Goal: Task Accomplishment & Management: Manage account settings

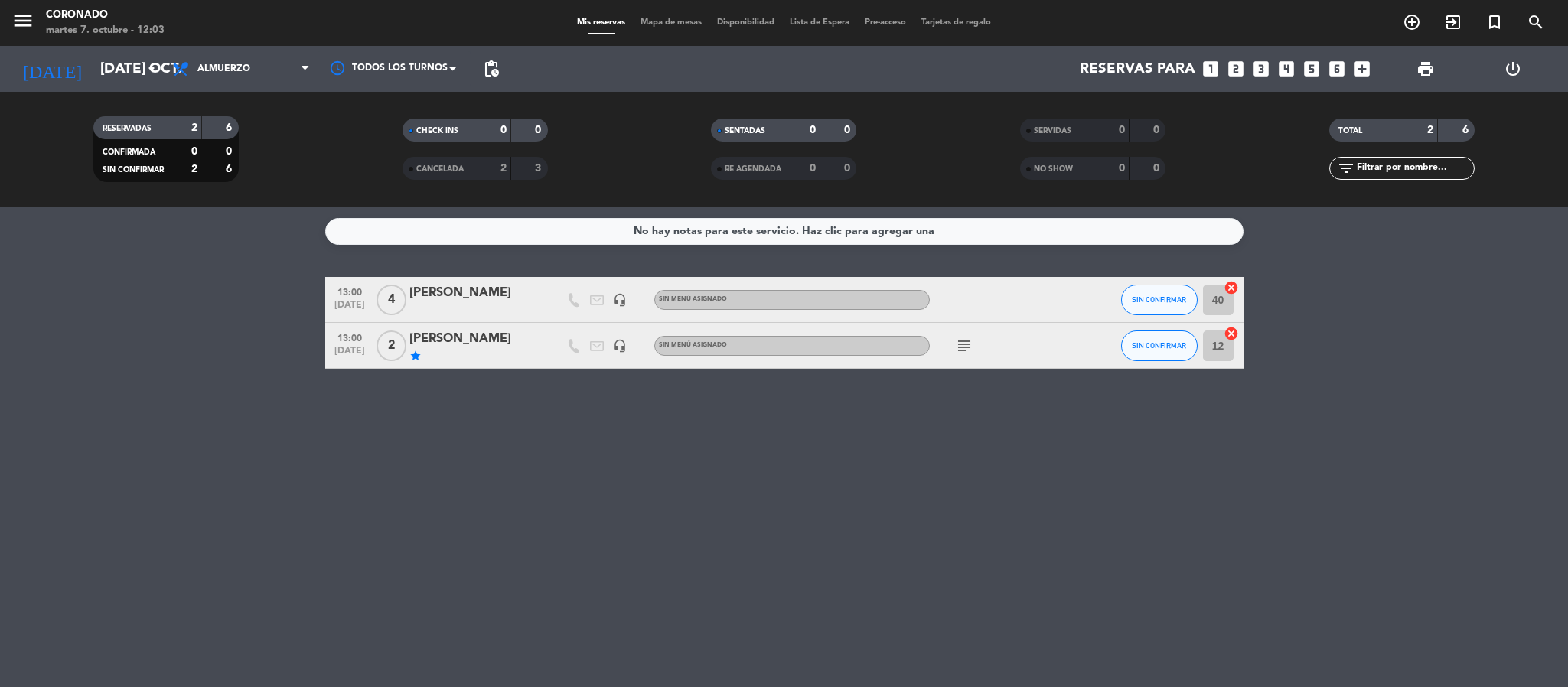
click at [1228, 71] on icon "looks_two" at bounding box center [1236, 69] width 20 height 20
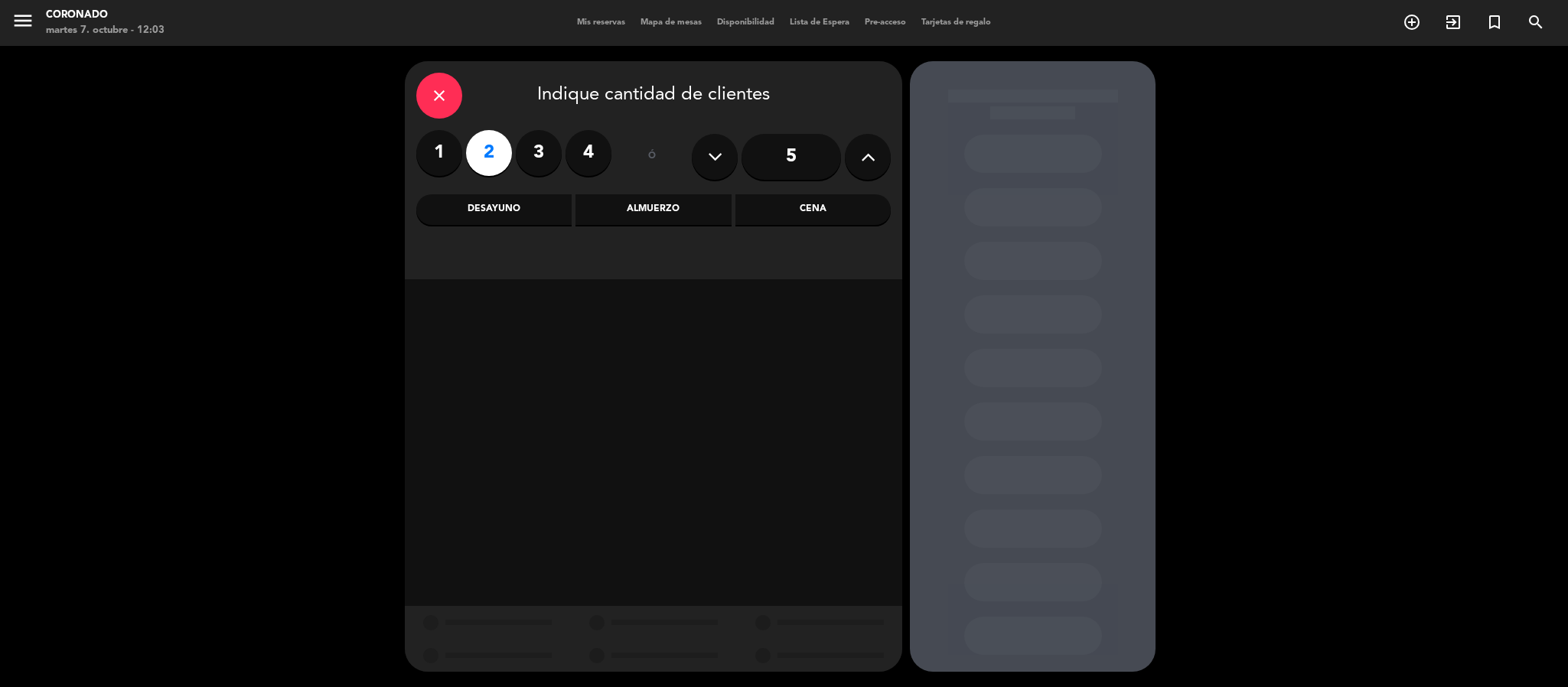
click at [677, 216] on div "Almuerzo" at bounding box center [653, 209] width 155 height 30
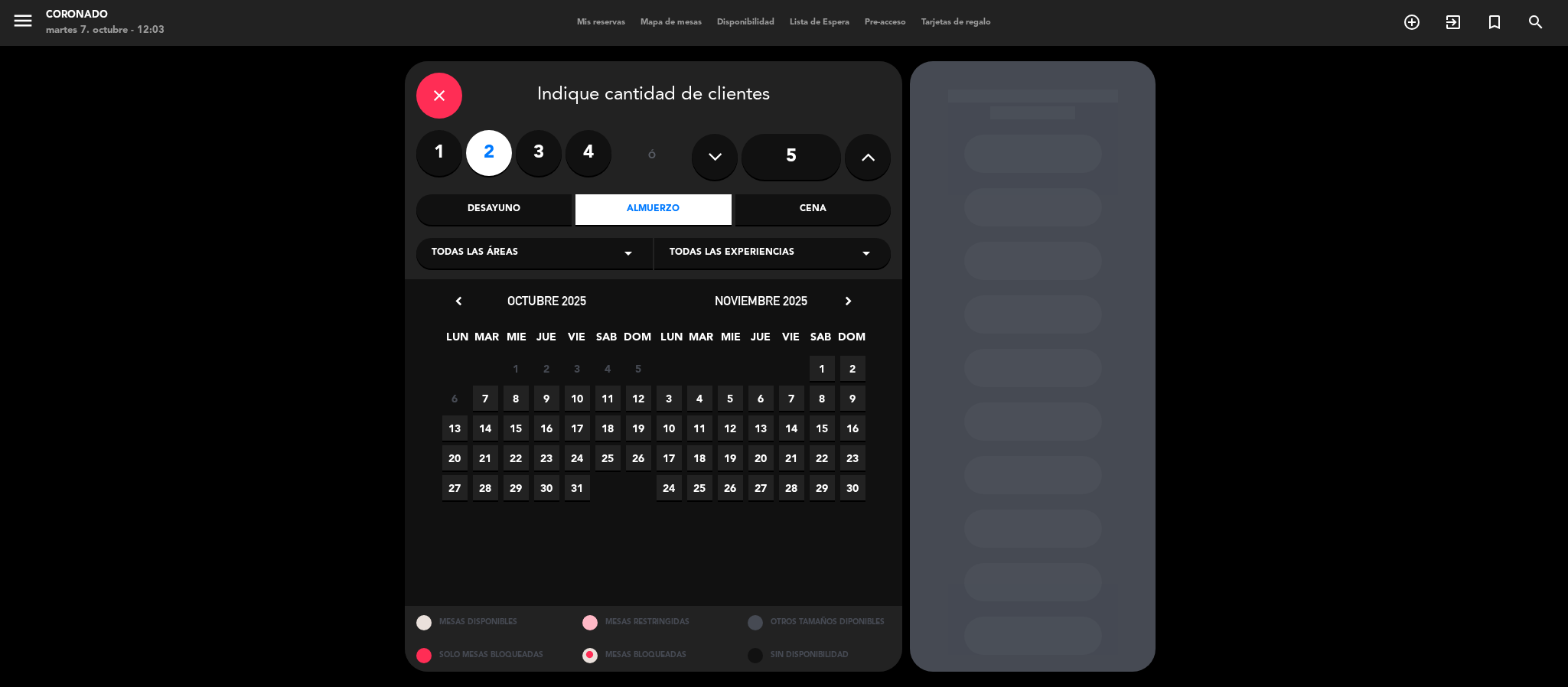
click at [480, 395] on span "7" at bounding box center [485, 398] width 25 height 25
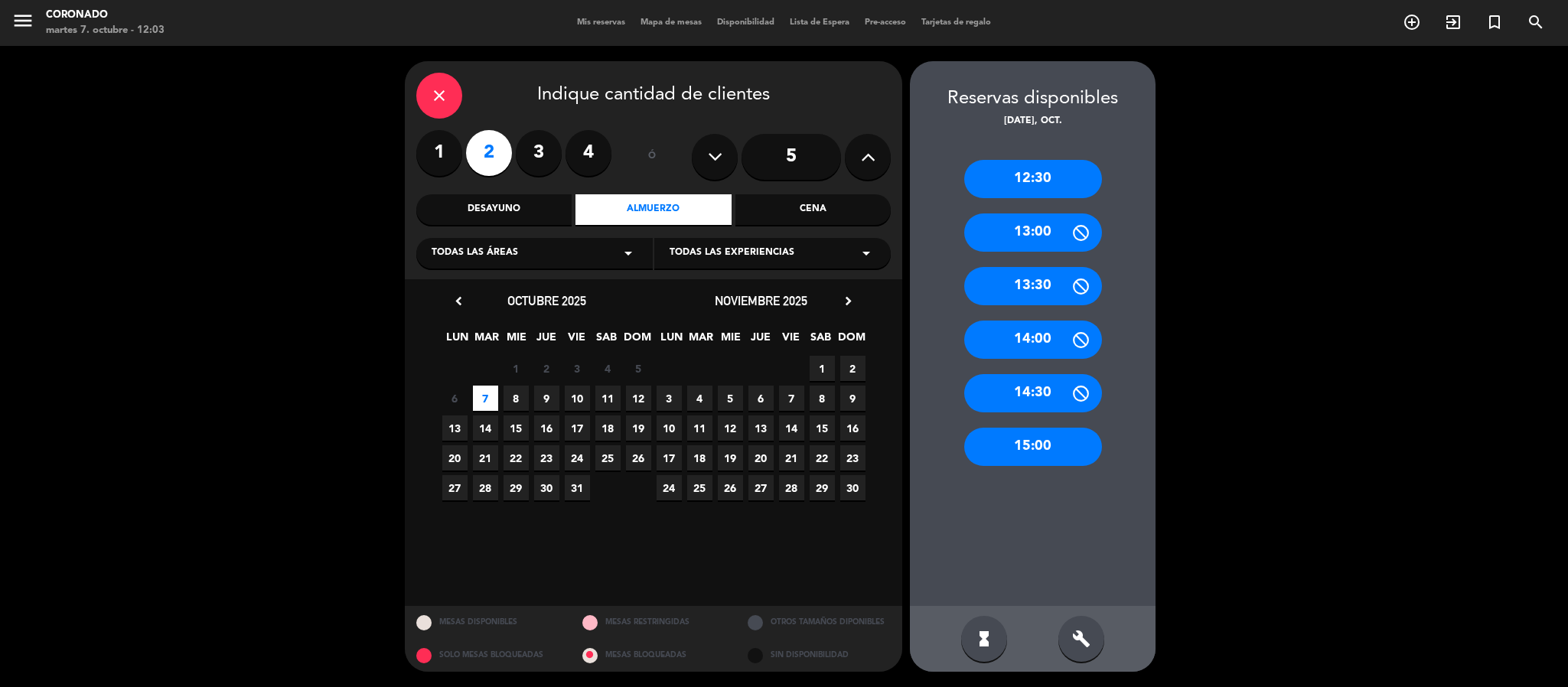
click at [1046, 233] on div "13:00" at bounding box center [1033, 232] width 138 height 39
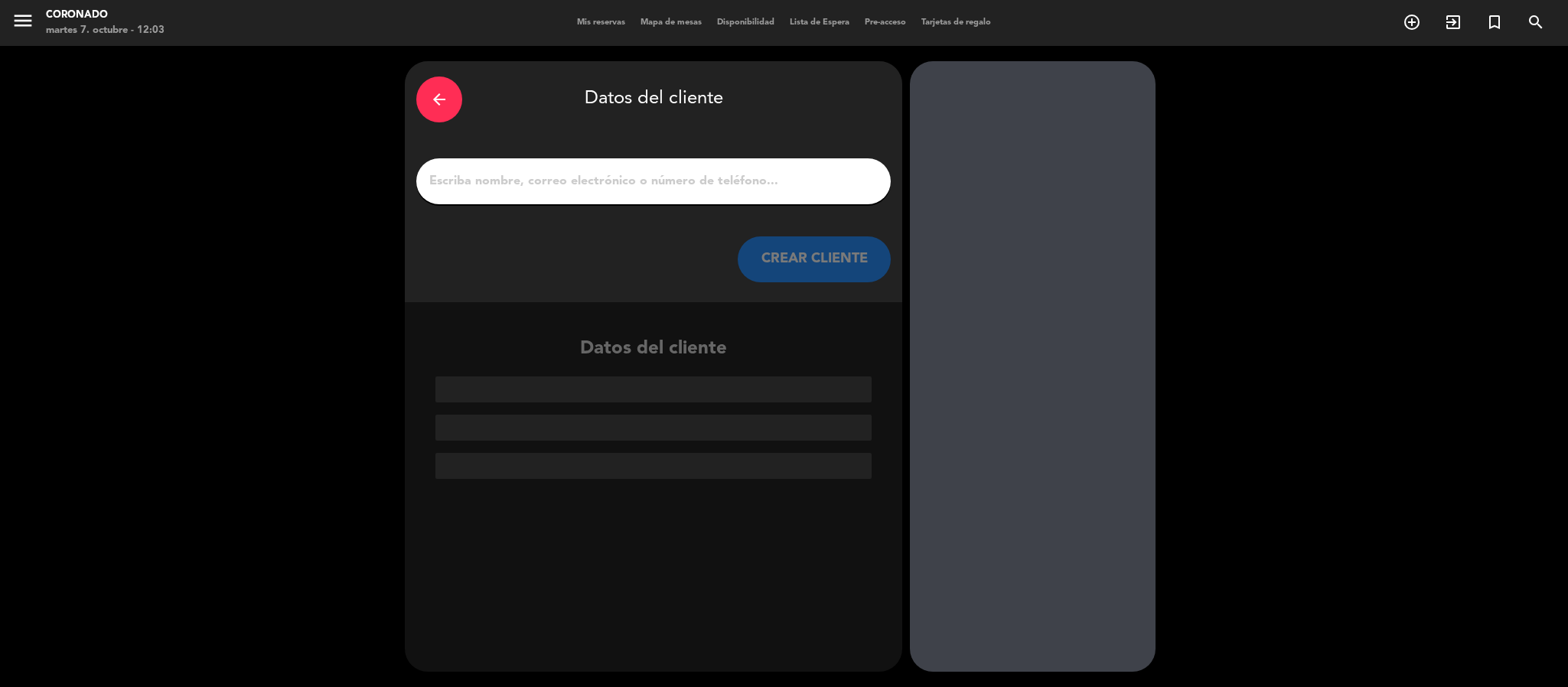
click at [640, 166] on div at bounding box center [654, 181] width 475 height 46
click at [655, 178] on input "1" at bounding box center [654, 181] width 452 height 21
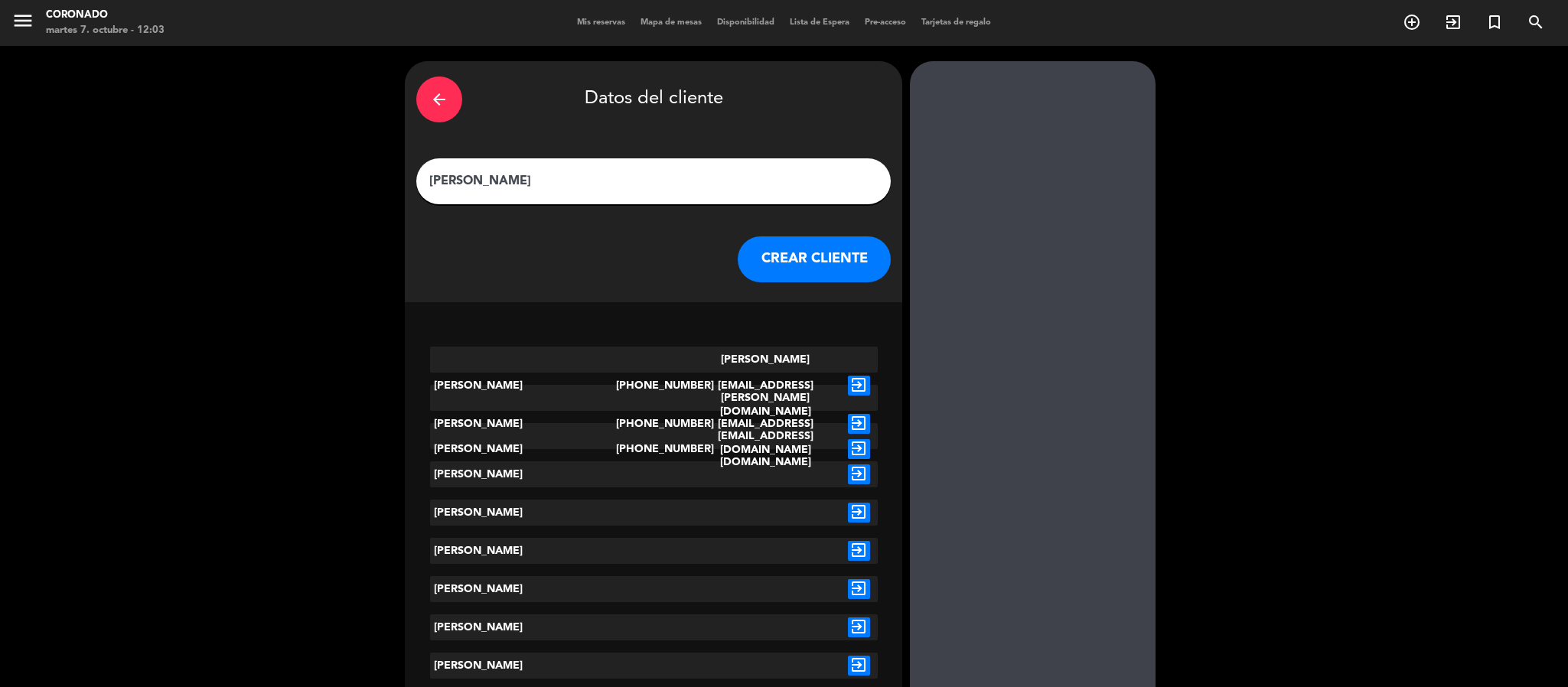
type input "[PERSON_NAME]"
click at [853, 473] on icon "exit_to_app" at bounding box center [859, 474] width 22 height 20
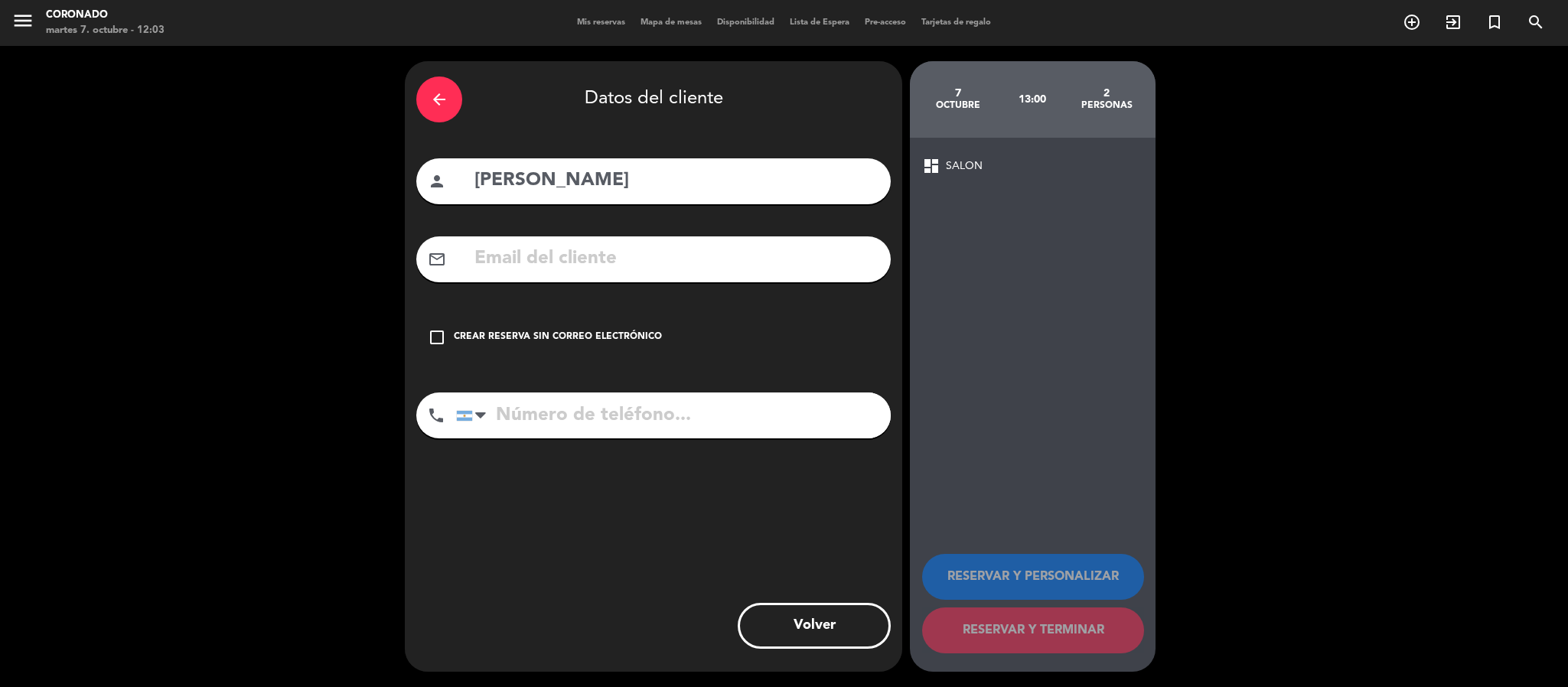
click at [634, 339] on div "Crear reserva sin correo electrónico" at bounding box center [558, 337] width 208 height 16
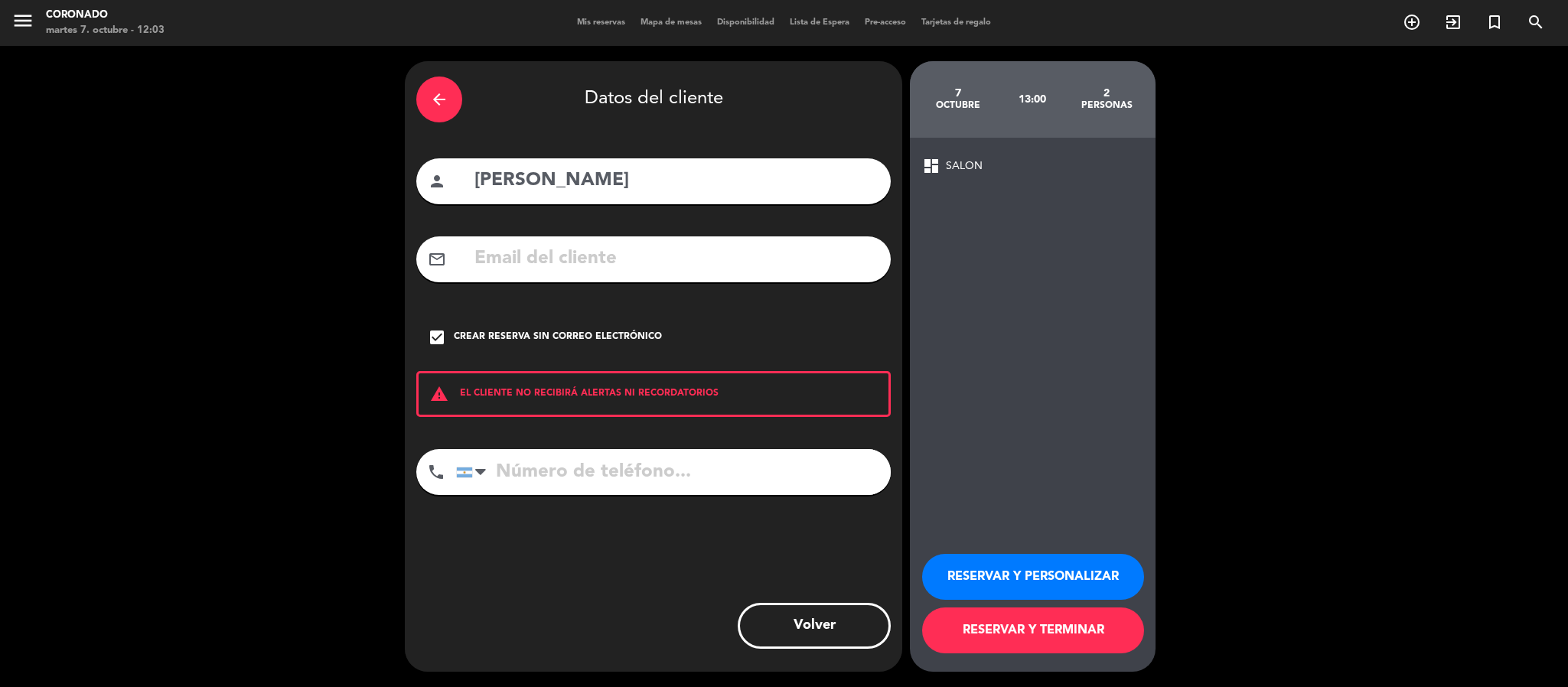
click at [1036, 566] on button "RESERVAR Y PERSONALIZAR" at bounding box center [1033, 577] width 222 height 46
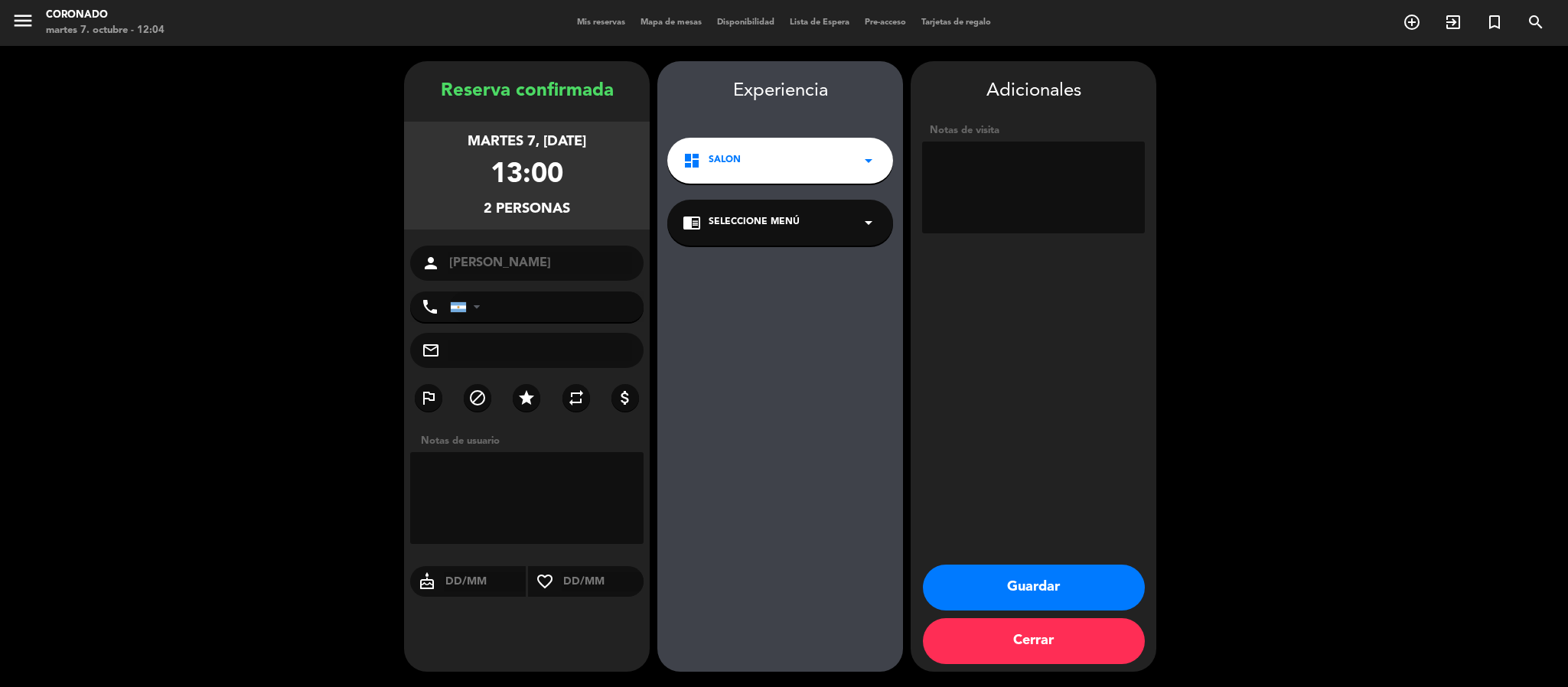
click at [1095, 592] on button "Guardar" at bounding box center [1033, 588] width 222 height 46
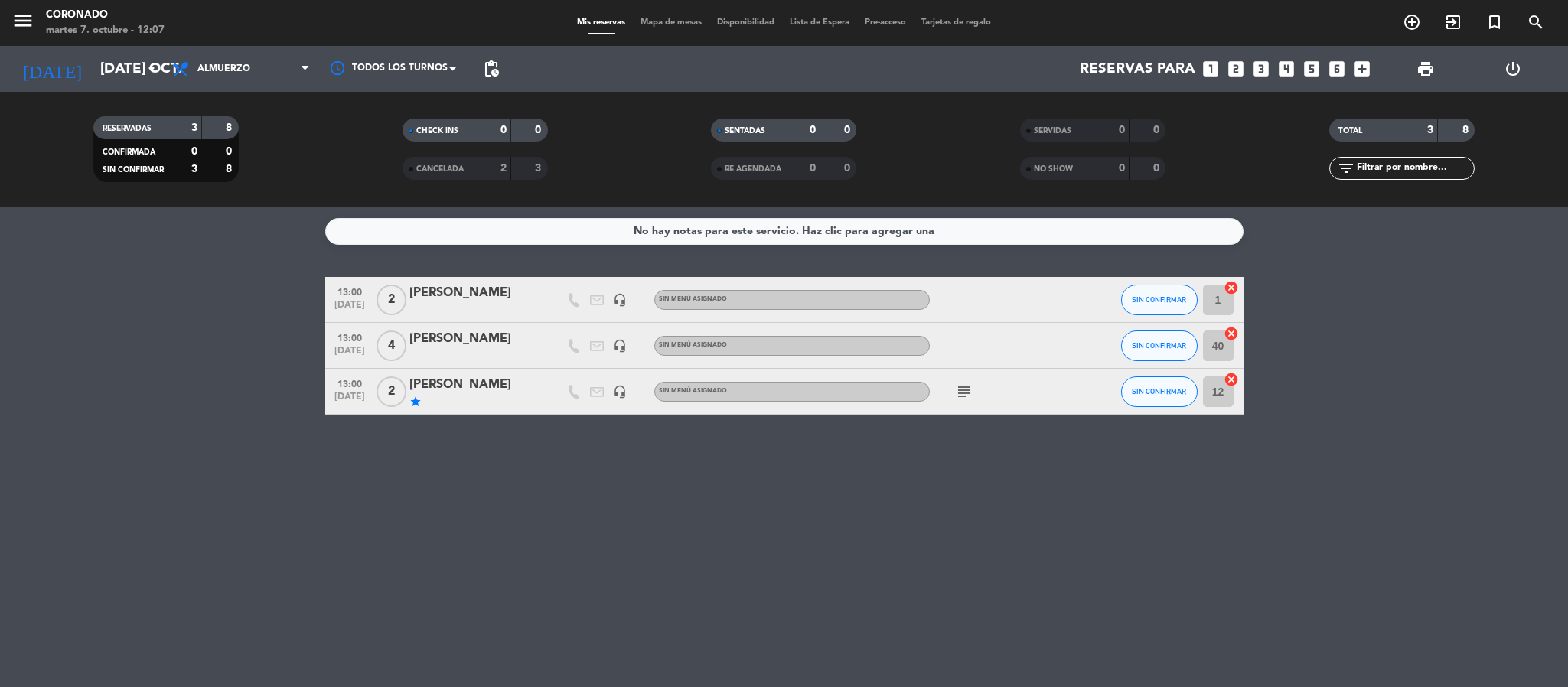
click at [459, 297] on div "[PERSON_NAME]" at bounding box center [474, 293] width 130 height 20
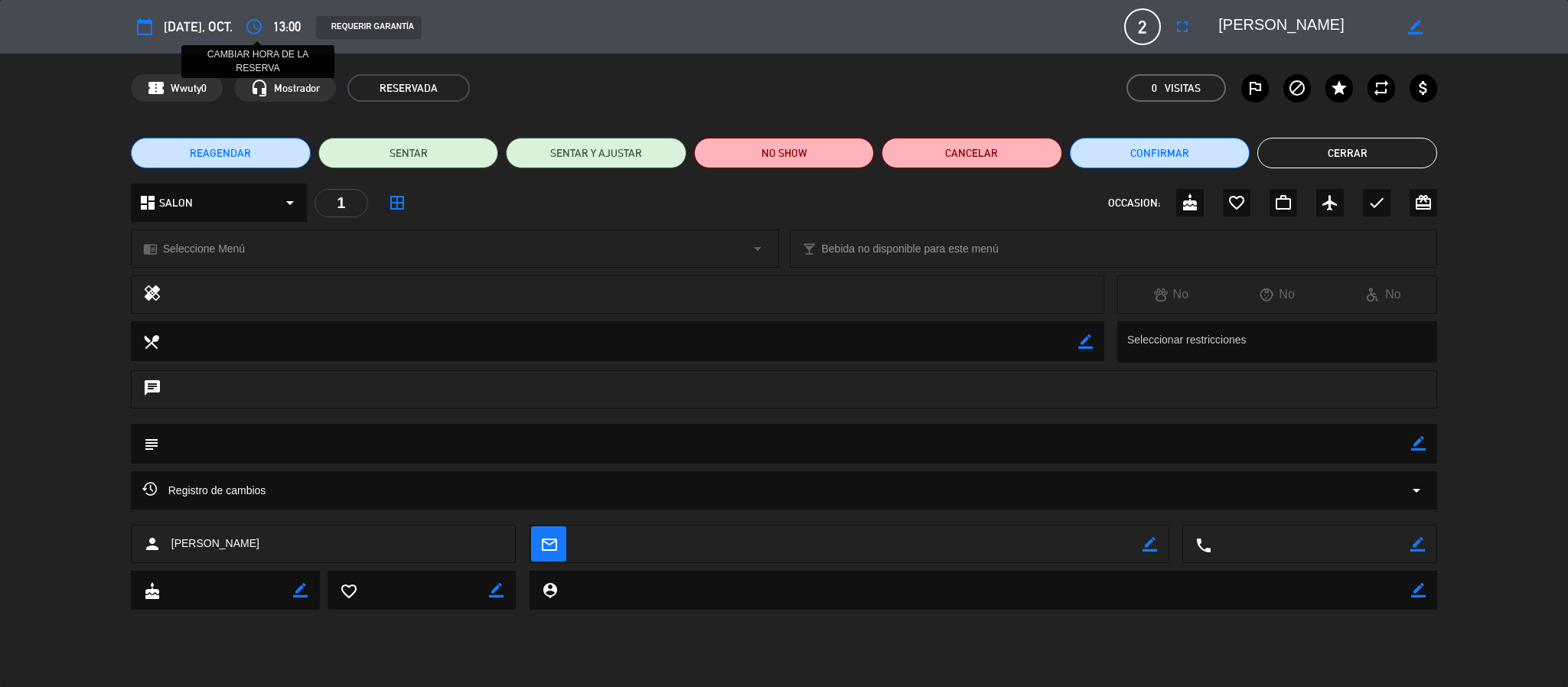
click at [246, 28] on icon "access_time" at bounding box center [254, 26] width 18 height 18
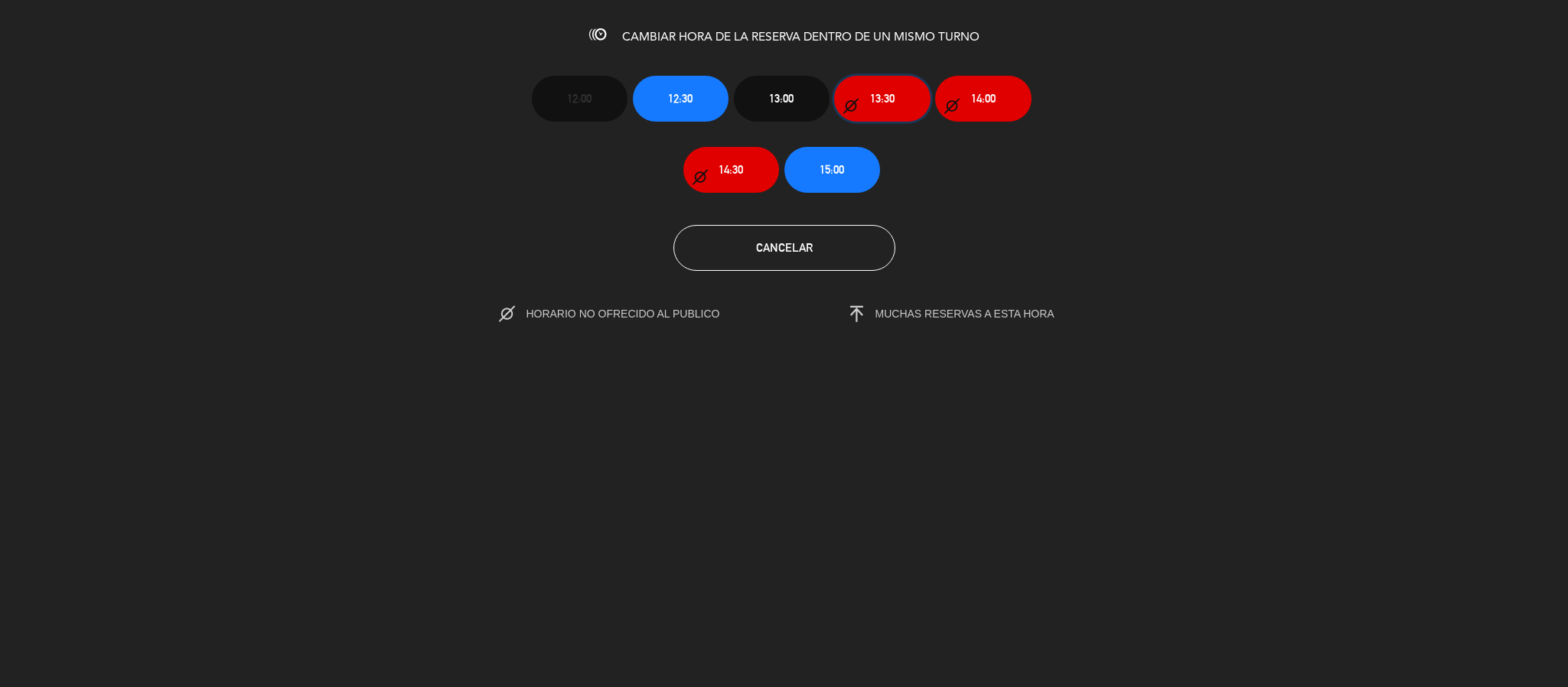
click at [873, 102] on span "13:30" at bounding box center [882, 98] width 25 height 17
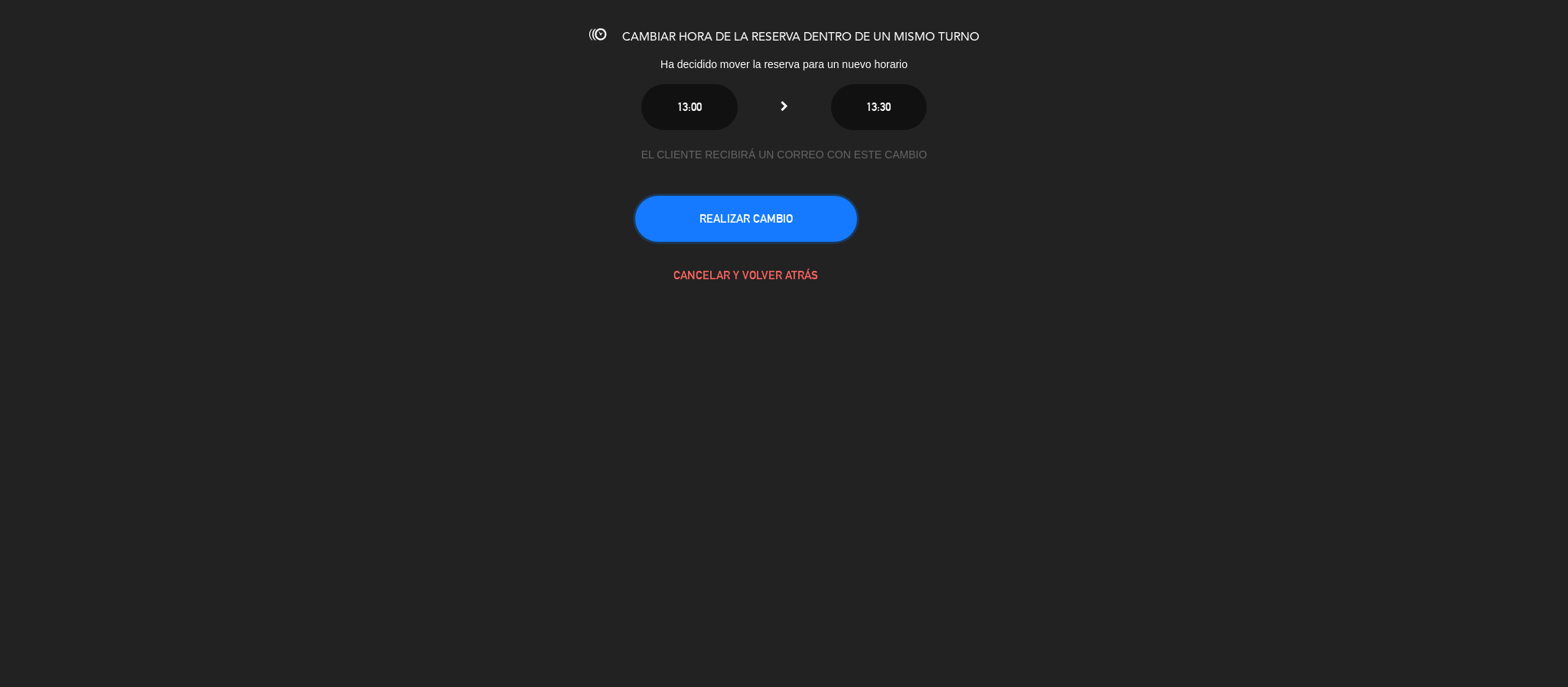
click at [781, 212] on button "REALIZAR CAMBIO" at bounding box center [746, 219] width 222 height 46
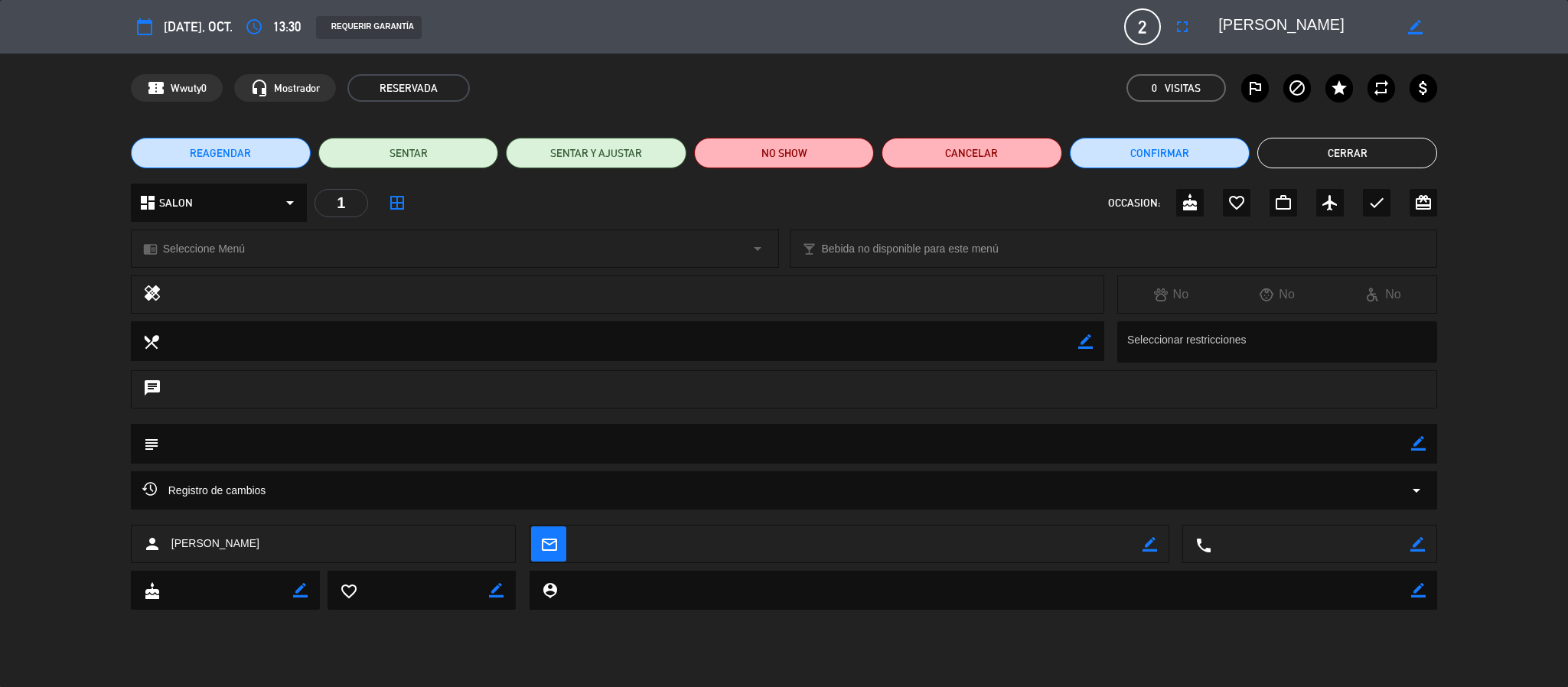
click at [259, 391] on div "chat" at bounding box center [785, 389] width 1307 height 39
click at [283, 453] on textarea at bounding box center [786, 444] width 1253 height 39
click at [276, 448] on textarea at bounding box center [786, 444] width 1253 height 39
click at [276, 441] on textarea at bounding box center [786, 444] width 1253 height 39
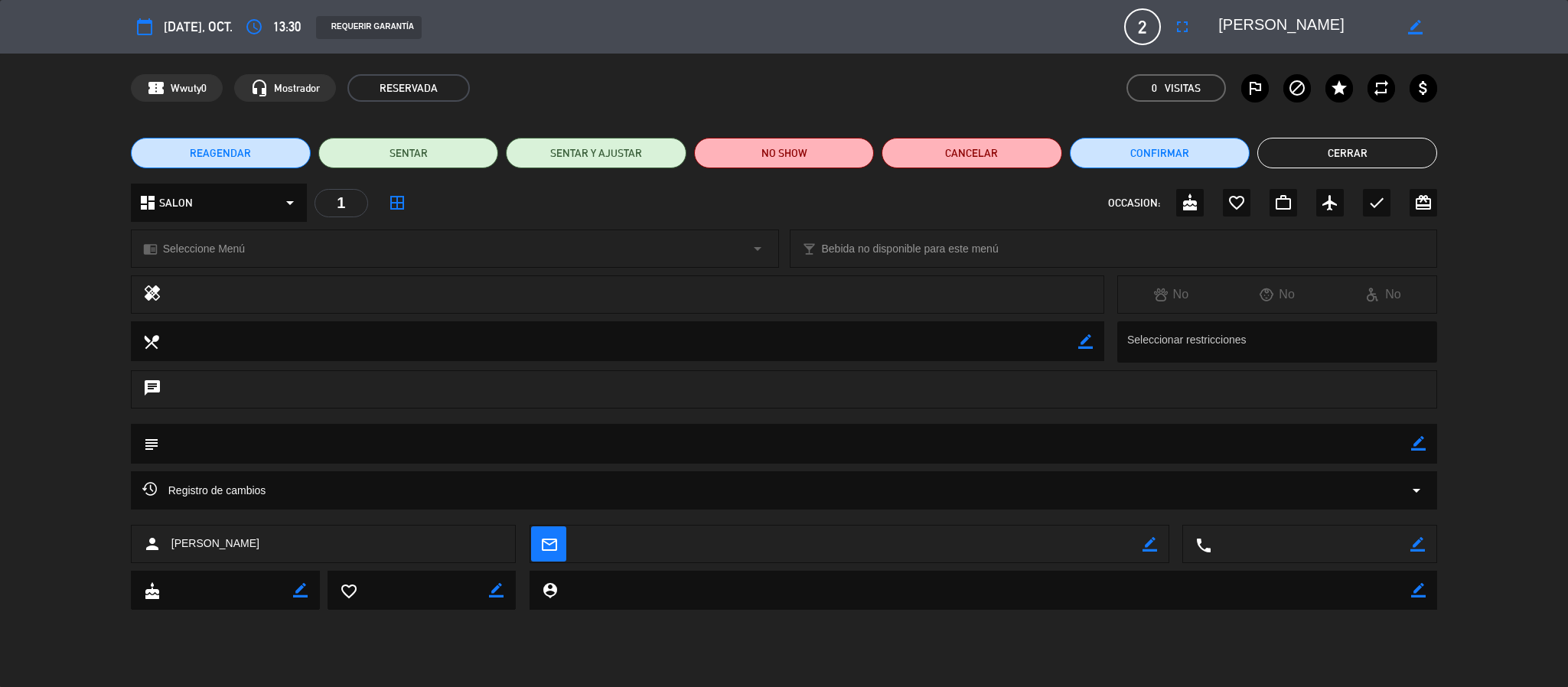
click at [280, 441] on textarea at bounding box center [786, 444] width 1253 height 39
click at [262, 328] on textarea at bounding box center [618, 341] width 919 height 39
click at [253, 397] on div "chat" at bounding box center [785, 389] width 1307 height 39
click at [253, 451] on textarea at bounding box center [786, 444] width 1253 height 39
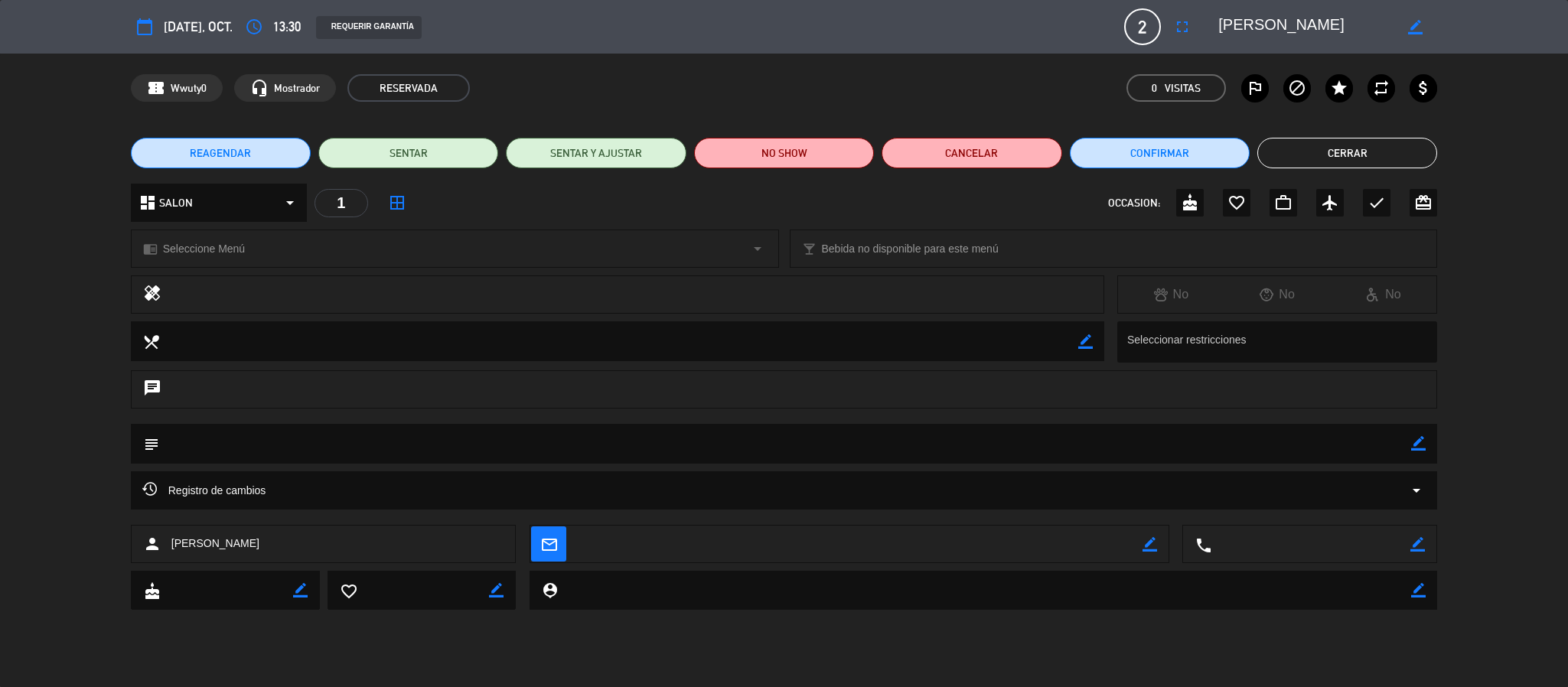
click at [253, 451] on textarea at bounding box center [786, 444] width 1253 height 39
drag, startPoint x: 1073, startPoint y: 480, endPoint x: 1146, endPoint y: 466, distance: 74.3
click at [1073, 478] on div "Registro de cambios arrow_drop_down" at bounding box center [785, 490] width 1307 height 39
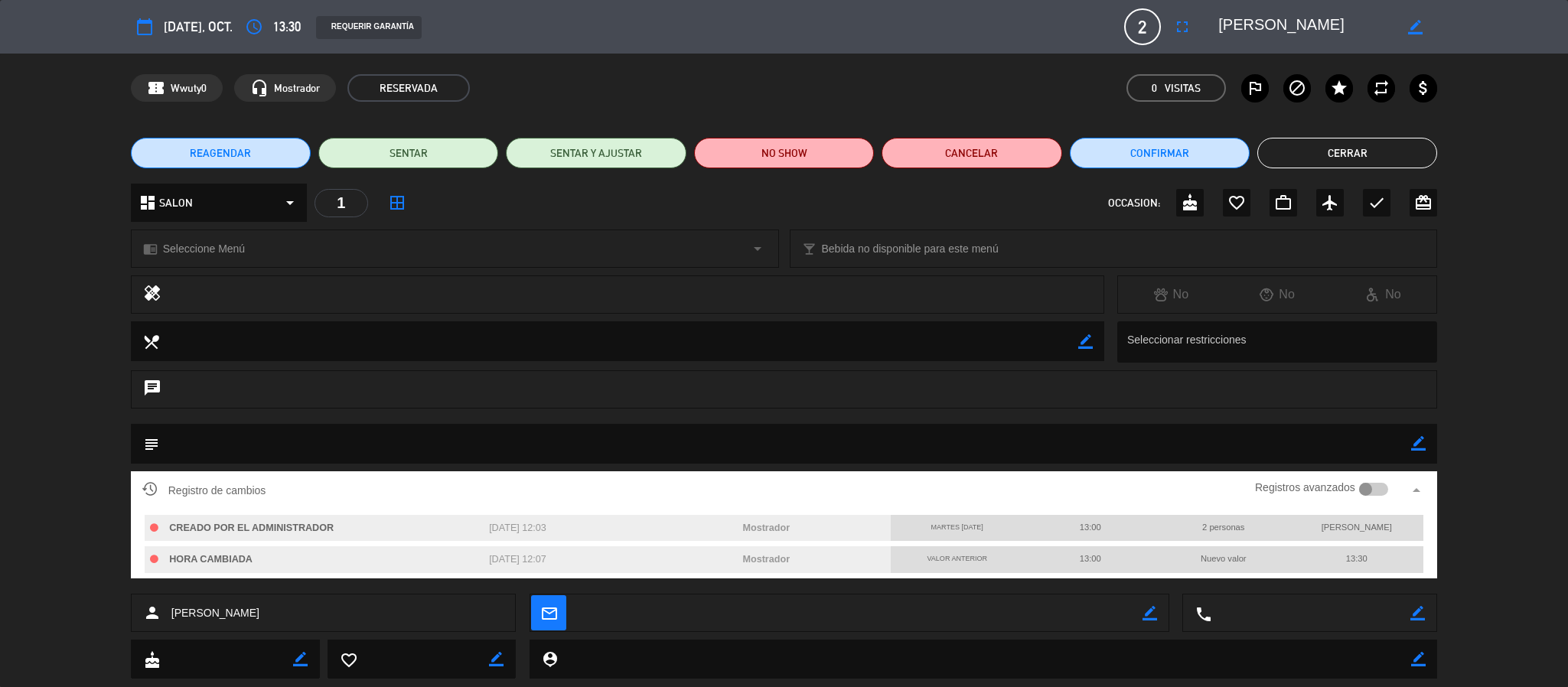
click at [1419, 434] on div "border_color" at bounding box center [1419, 444] width 15 height 40
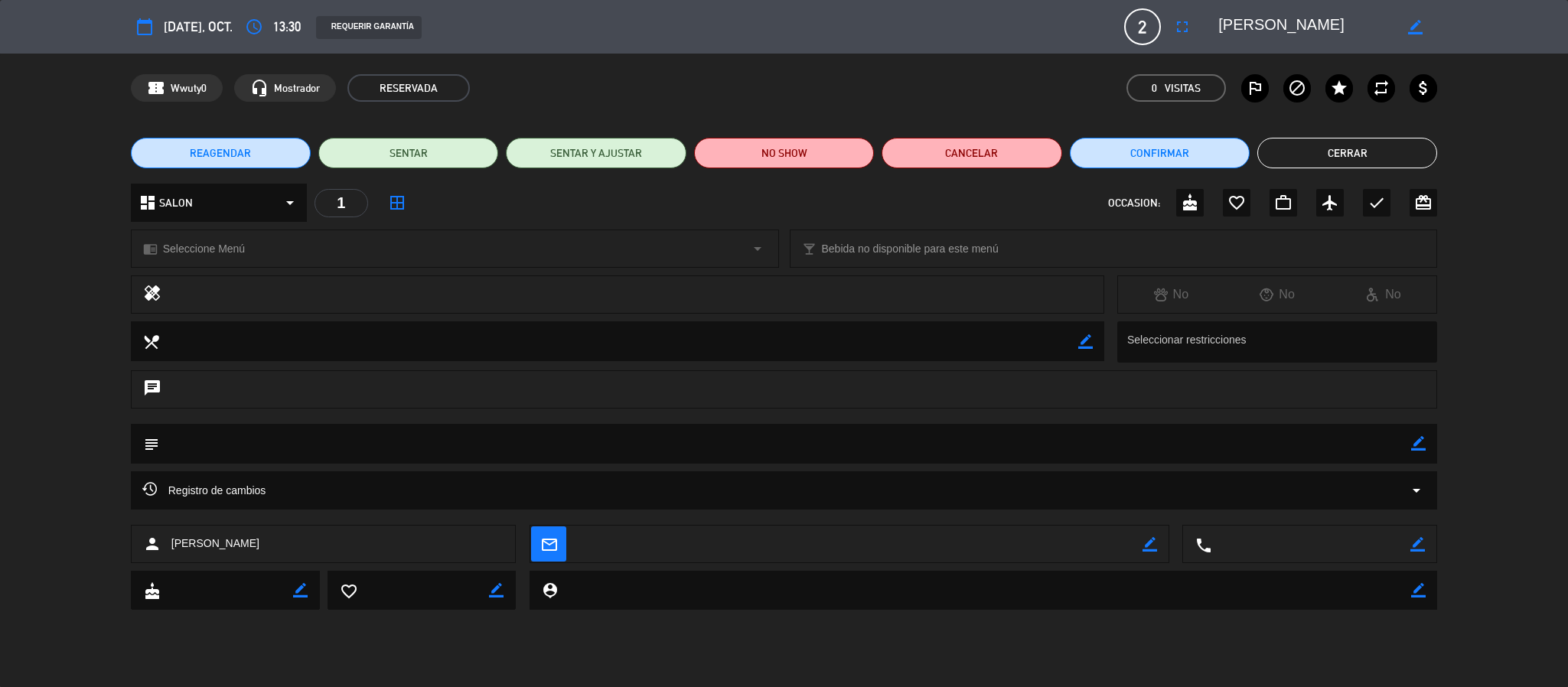
click at [1424, 441] on icon "border_color" at bounding box center [1419, 444] width 15 height 15
click at [1295, 462] on textarea at bounding box center [786, 444] width 1253 height 39
click at [1287, 445] on textarea at bounding box center [786, 444] width 1253 height 39
type textarea "viene con el coche del bebe"
click at [1415, 441] on icon at bounding box center [1419, 444] width 15 height 15
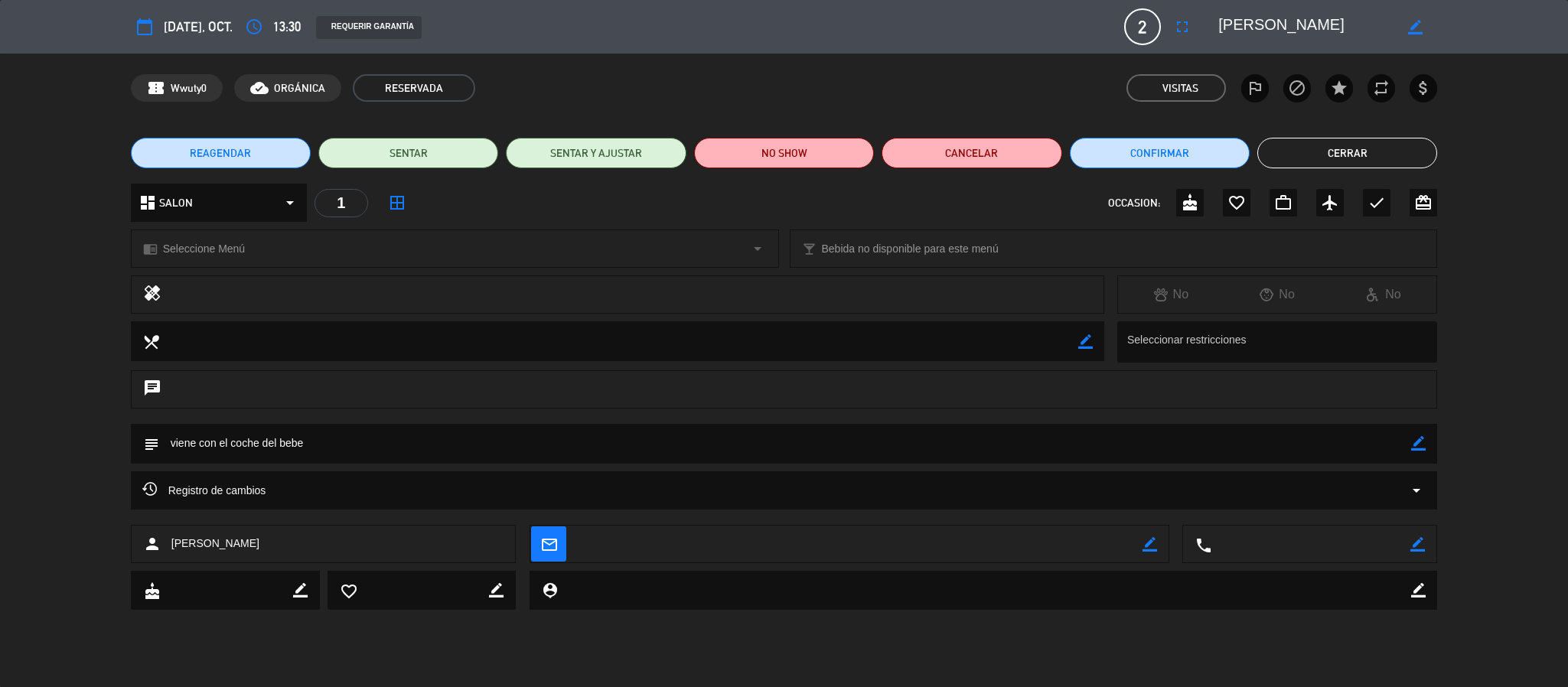
click at [1278, 155] on button "Cerrar" at bounding box center [1347, 152] width 180 height 30
